Goal: Transaction & Acquisition: Purchase product/service

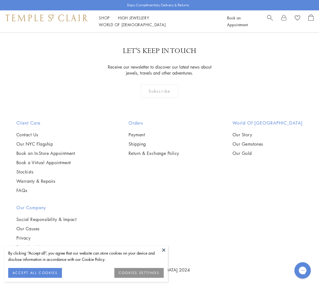
scroll to position [430, 0]
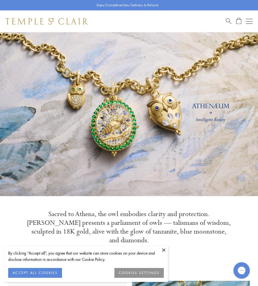
click at [248, 23] on button "Open navigation" at bounding box center [249, 21] width 7 height 7
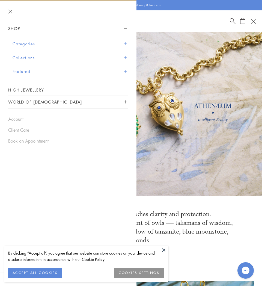
click at [40, 43] on button "Categories" at bounding box center [71, 44] width 116 height 14
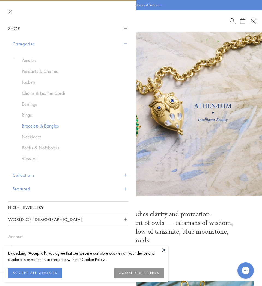
click at [29, 128] on link "Bracelets & Bangles" at bounding box center [72, 126] width 101 height 6
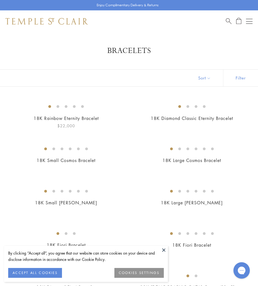
click at [0, 0] on img at bounding box center [0, 0] width 0 height 0
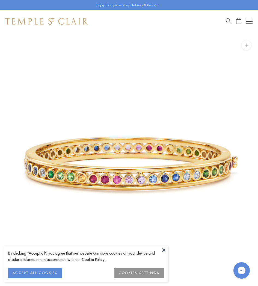
click at [163, 251] on button at bounding box center [164, 249] width 8 height 8
